Goal: Complete application form

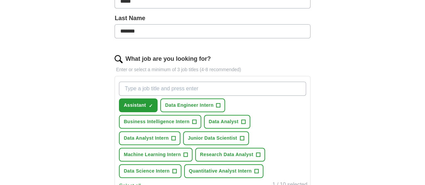
scroll to position [165, 0]
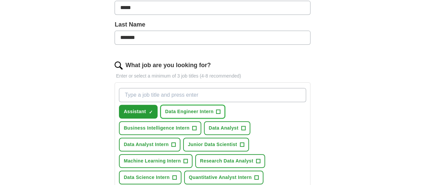
click at [207, 110] on span "Data Engineer Intern" at bounding box center [189, 111] width 48 height 7
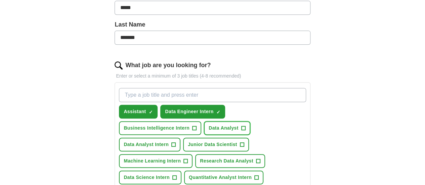
click at [239, 129] on span "Data Analyst" at bounding box center [224, 128] width 30 height 7
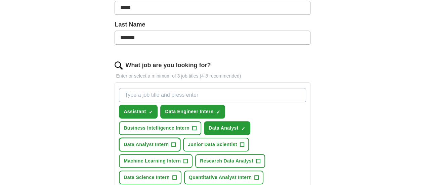
click at [180, 142] on button "Data Analyst Intern +" at bounding box center [149, 145] width 61 height 14
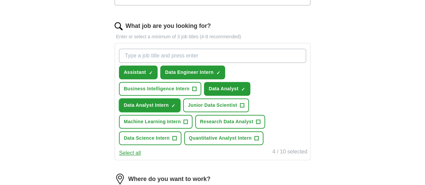
scroll to position [205, 0]
click at [0, 0] on span "×" at bounding box center [0, 0] width 0 height 0
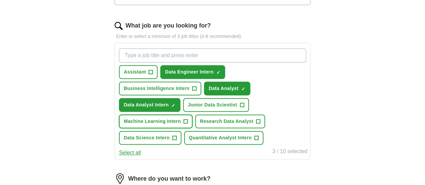
click at [193, 117] on button "Machine Learning Intern +" at bounding box center [156, 122] width 74 height 14
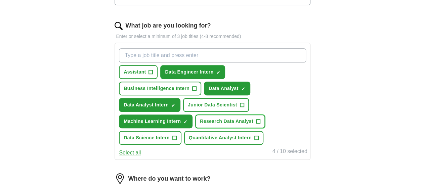
click at [252, 123] on span "Research Data Analyst" at bounding box center [226, 121] width 53 height 7
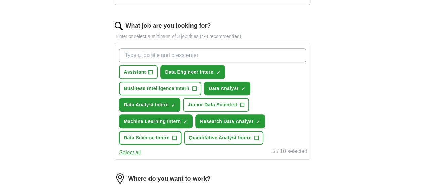
click at [170, 135] on span "Data Science Intern" at bounding box center [147, 137] width 46 height 7
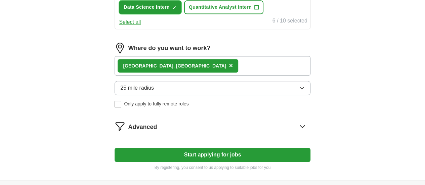
scroll to position [336, 0]
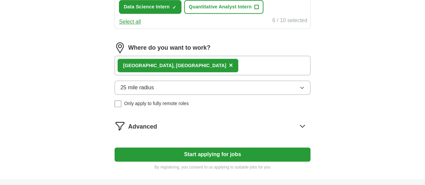
click at [173, 90] on button "25 mile radius" at bounding box center [213, 88] width 196 height 14
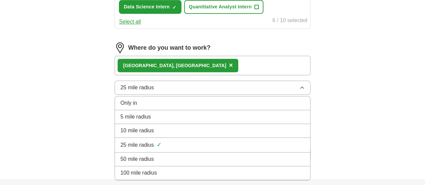
click at [157, 169] on span "100 mile radius" at bounding box center [138, 173] width 37 height 8
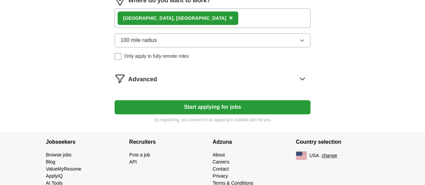
scroll to position [383, 0]
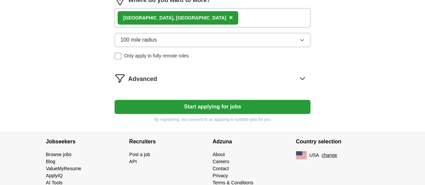
click at [182, 80] on div "Advanced" at bounding box center [219, 78] width 182 height 11
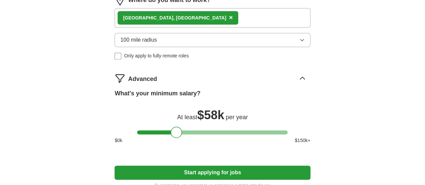
scroll to position [407, 0]
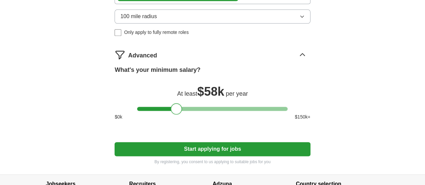
drag, startPoint x: 181, startPoint y: 105, endPoint x: 107, endPoint y: 90, distance: 75.7
click at [144, 108] on div at bounding box center [142, 108] width 11 height 11
click at [174, 145] on button "Start applying for jobs" at bounding box center [213, 149] width 196 height 14
select select "**"
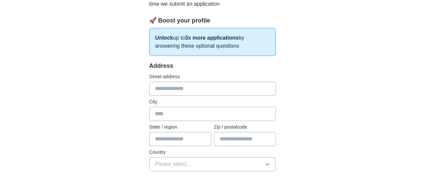
scroll to position [107, 0]
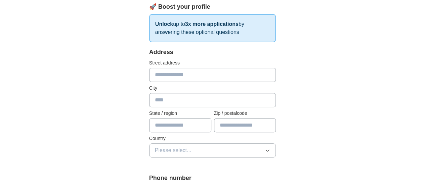
click at [165, 80] on input "text" at bounding box center [212, 75] width 127 height 14
type input "**********"
click at [168, 102] on input "text" at bounding box center [212, 100] width 127 height 14
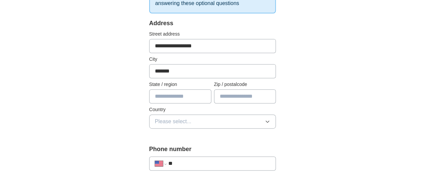
scroll to position [135, 0]
type input "*******"
click at [182, 165] on input "**" at bounding box center [219, 164] width 102 height 8
type input "**********"
click at [164, 97] on input "text" at bounding box center [180, 97] width 62 height 14
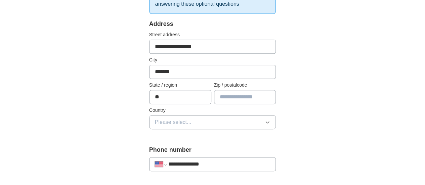
type input "**"
click at [232, 94] on input "text" at bounding box center [245, 97] width 62 height 14
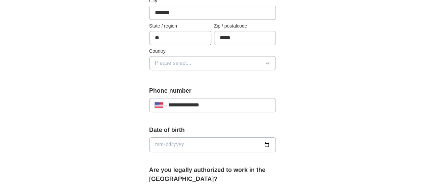
scroll to position [195, 0]
type input "*****"
click at [175, 59] on span "Please select..." at bounding box center [173, 62] width 37 height 8
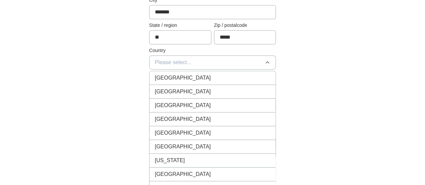
click at [177, 89] on div "[GEOGRAPHIC_DATA]" at bounding box center [213, 92] width 116 height 8
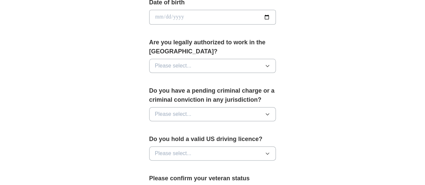
scroll to position [293, 0]
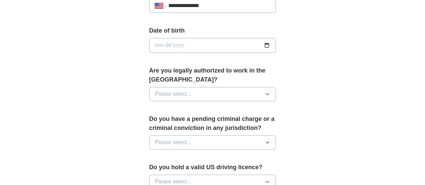
click at [163, 49] on input "date" at bounding box center [212, 45] width 127 height 15
type input "**********"
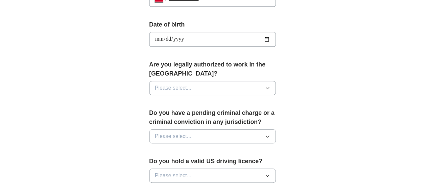
click at [183, 81] on button "Please select..." at bounding box center [212, 88] width 127 height 14
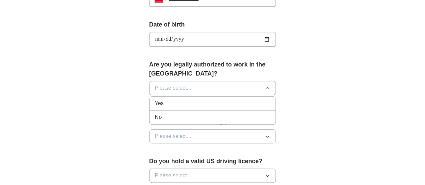
click at [182, 99] on div "Yes" at bounding box center [213, 103] width 116 height 8
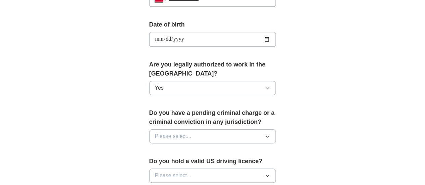
click at [181, 129] on button "Please select..." at bounding box center [212, 136] width 127 height 14
click at [170, 162] on div "No" at bounding box center [213, 166] width 116 height 8
click at [172, 172] on span "Please select..." at bounding box center [173, 176] width 37 height 8
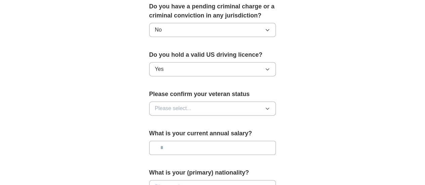
click at [149, 102] on button "Please select..." at bounding box center [212, 108] width 127 height 14
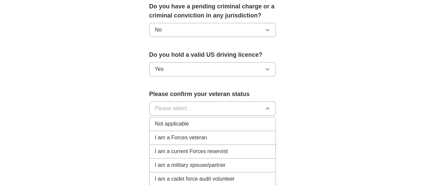
click at [162, 120] on span "Not applicable" at bounding box center [172, 124] width 34 height 8
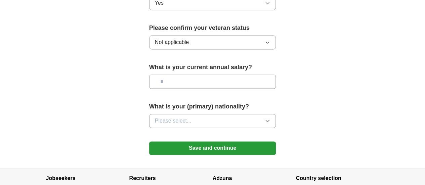
scroll to position [498, 0]
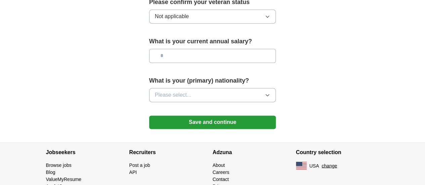
click at [179, 88] on button "Please select..." at bounding box center [212, 95] width 127 height 14
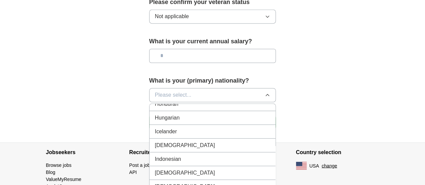
scroll to position [1059, 0]
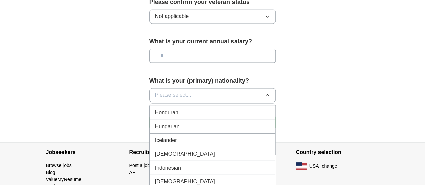
click at [159, 150] on div "[DEMOGRAPHIC_DATA]" at bounding box center [213, 154] width 116 height 8
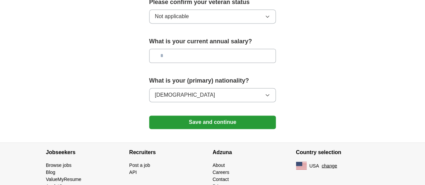
click at [176, 116] on button "Save and continue" at bounding box center [212, 122] width 127 height 13
